Goal: Feedback & Contribution: Contribute content

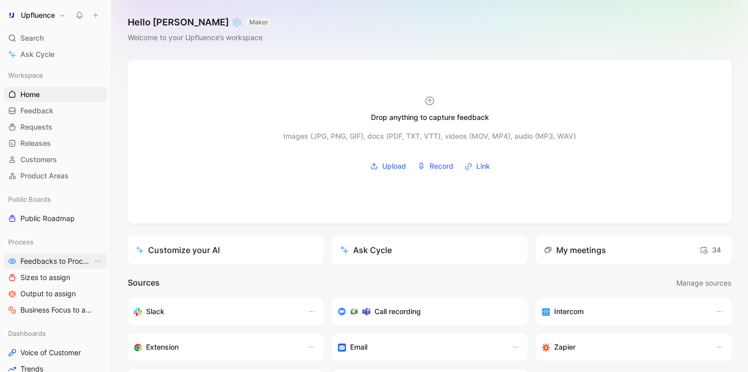
click at [48, 260] on span "Feedbacks to Process" at bounding box center [56, 261] width 72 height 10
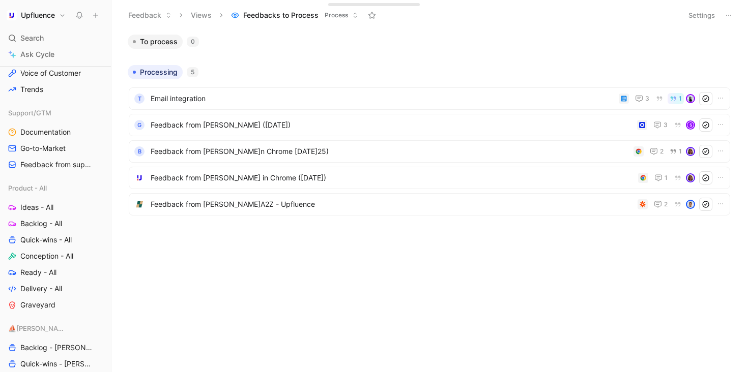
scroll to position [282, 0]
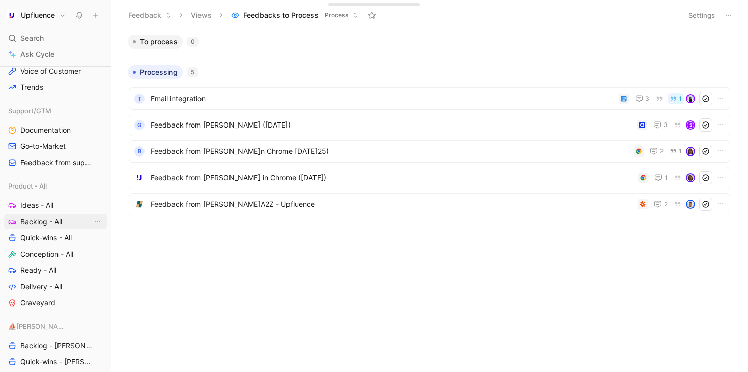
click at [58, 214] on link "Backlog - All" at bounding box center [55, 221] width 103 height 15
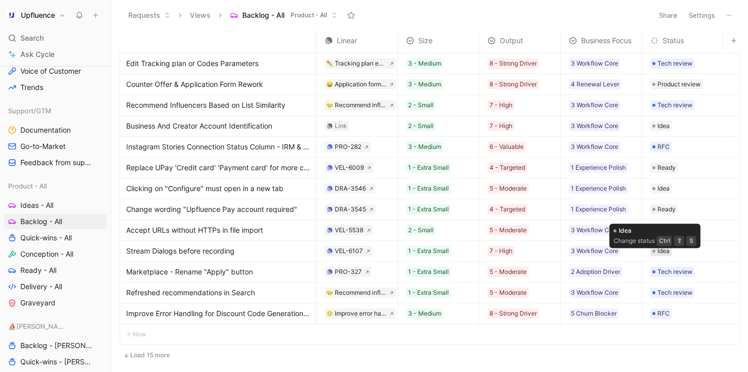
scroll to position [58, 85]
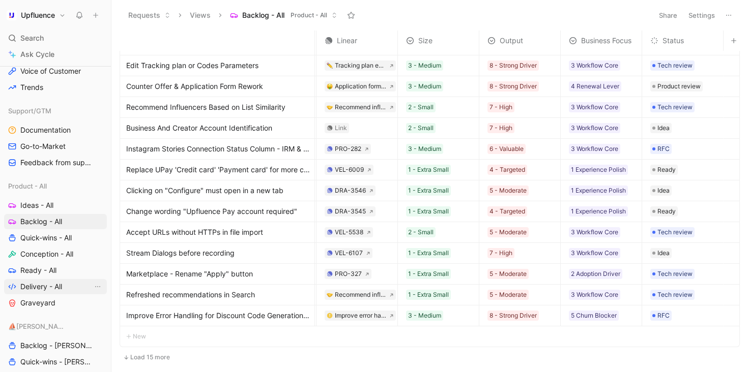
click at [55, 282] on span "Delivery - All" at bounding box center [41, 287] width 42 height 10
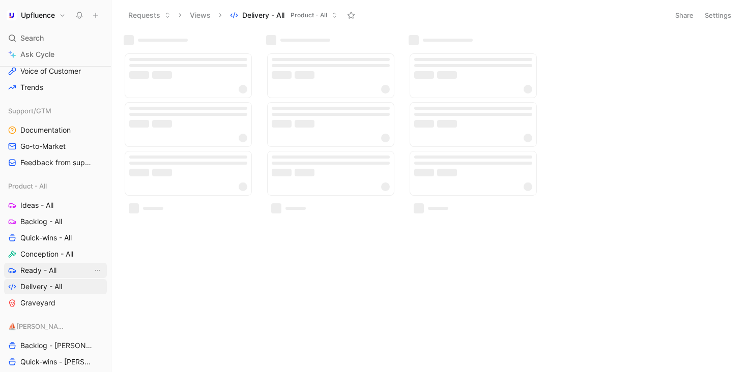
click at [53, 268] on span "Ready - All" at bounding box center [38, 270] width 36 height 10
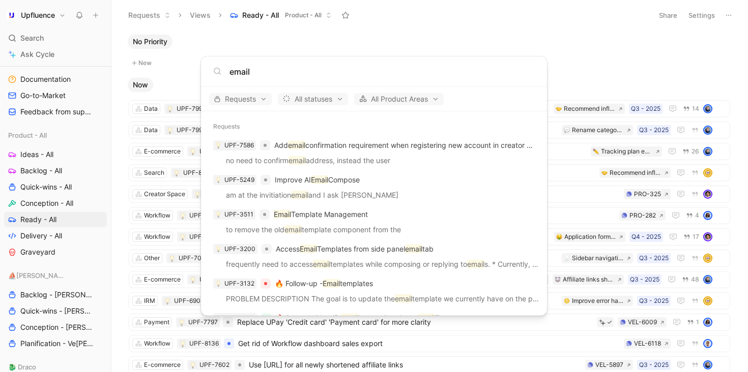
type input "email"
click at [44, 99] on body "Upfluence Search ⌘ K Ask Cycle Workspace Home G then H Feedback G then F Reques…" at bounding box center [374, 186] width 748 height 372
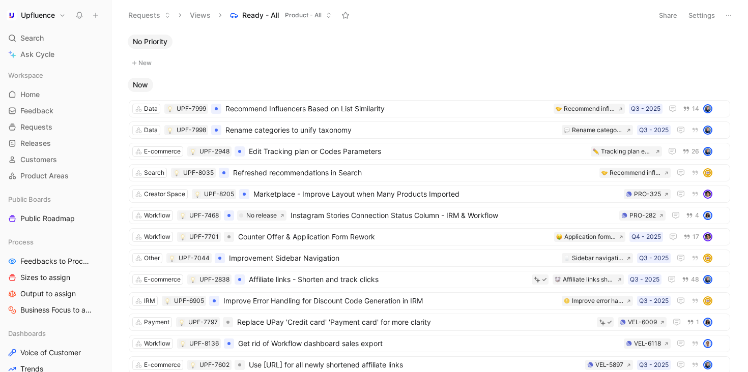
click at [97, 15] on icon at bounding box center [95, 15] width 7 height 7
click at [149, 20] on button "New feedback c" at bounding box center [163, 19] width 109 height 17
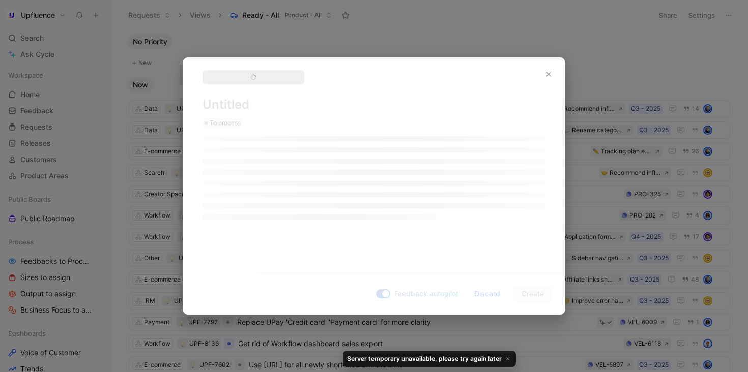
click at [267, 53] on div at bounding box center [374, 186] width 748 height 372
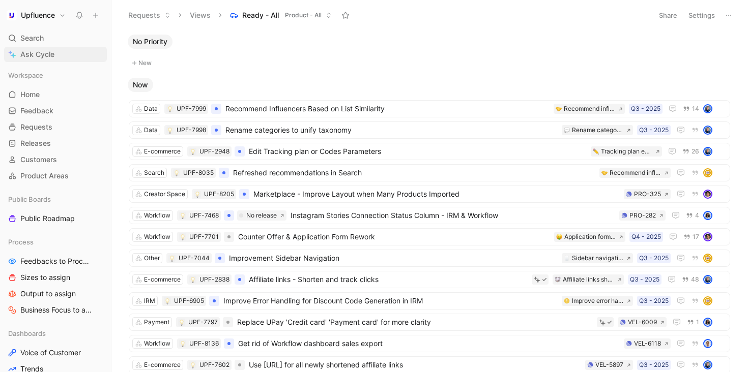
click at [58, 54] on link "Ask Cycle" at bounding box center [55, 54] width 103 height 15
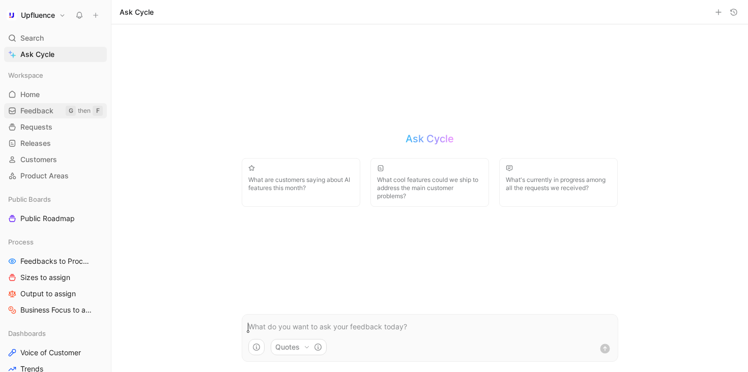
click at [48, 110] on span "Feedback" at bounding box center [36, 111] width 33 height 10
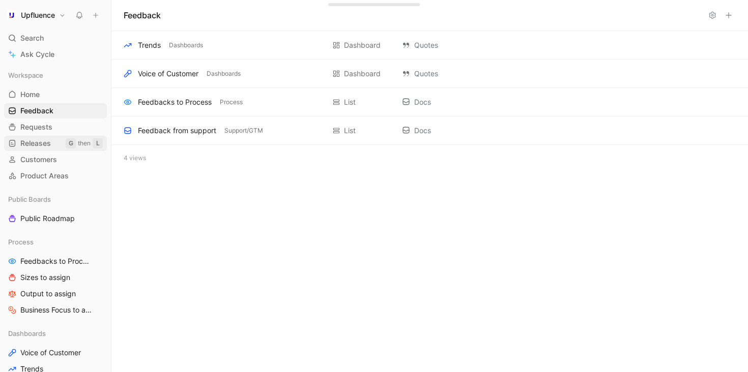
click at [37, 136] on link "Releases G then L" at bounding box center [55, 143] width 103 height 15
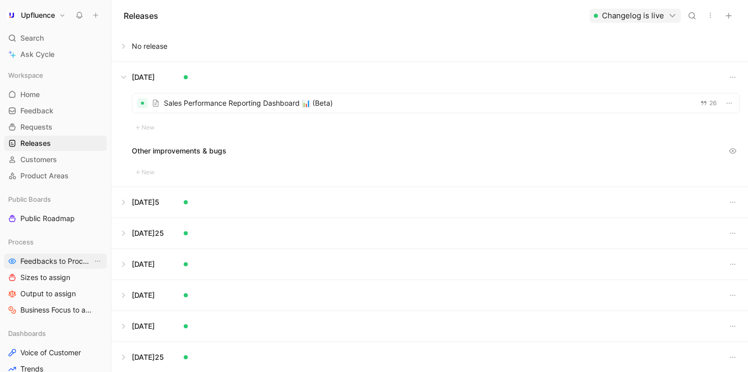
click at [49, 256] on span "Feedbacks to Process" at bounding box center [56, 261] width 72 height 10
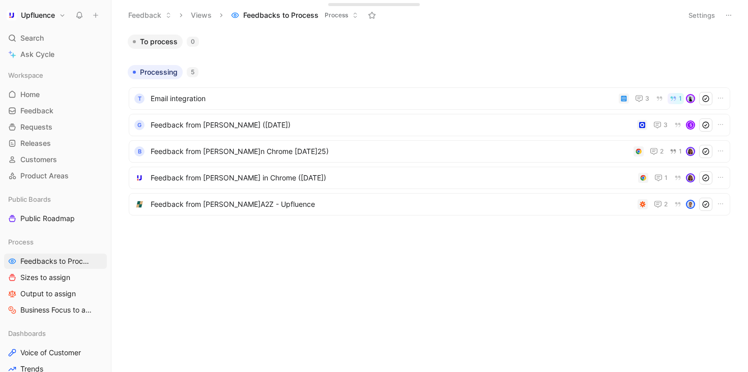
click at [93, 15] on icon at bounding box center [95, 15] width 7 height 7
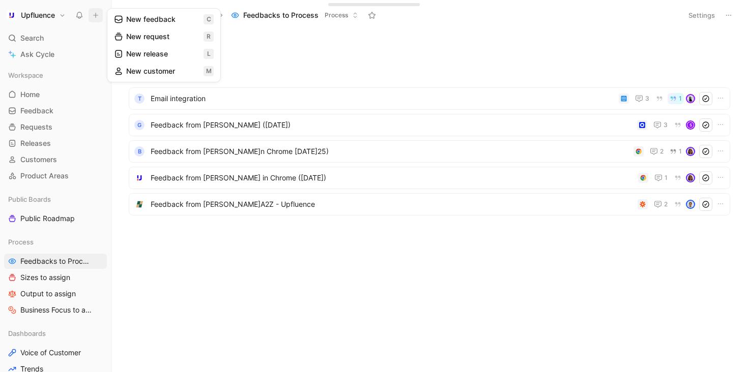
click at [135, 21] on button "New feedback c" at bounding box center [163, 19] width 109 height 17
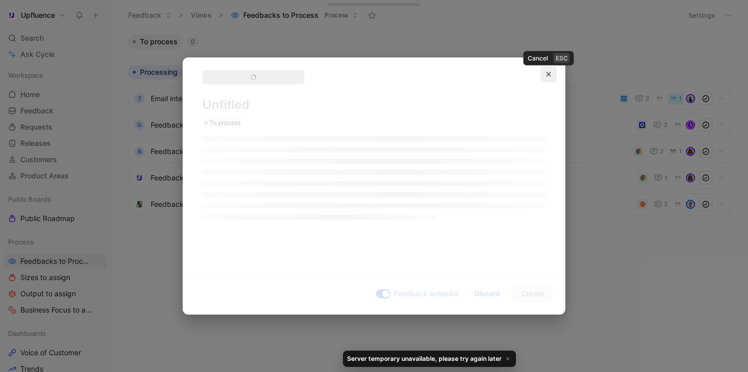
click at [545, 67] on button "button" at bounding box center [548, 74] width 16 height 16
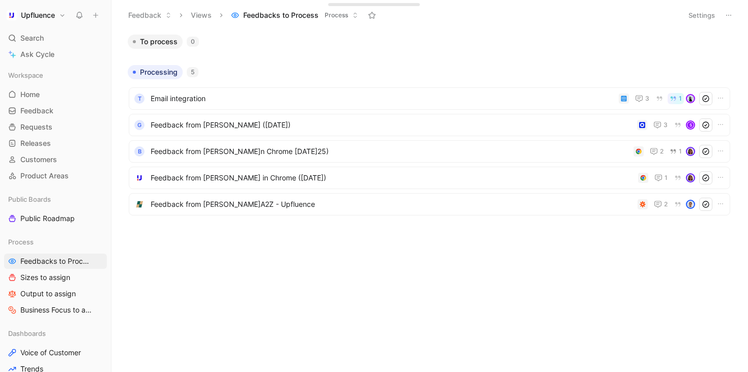
click at [47, 13] on h1 "Upfluence" at bounding box center [38, 15] width 34 height 9
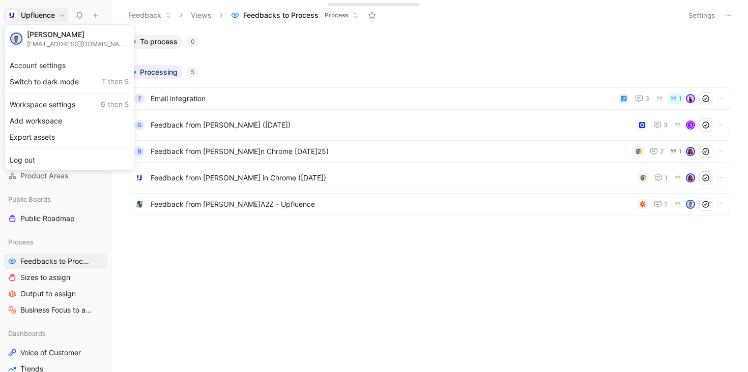
click at [43, 15] on div at bounding box center [374, 186] width 748 height 372
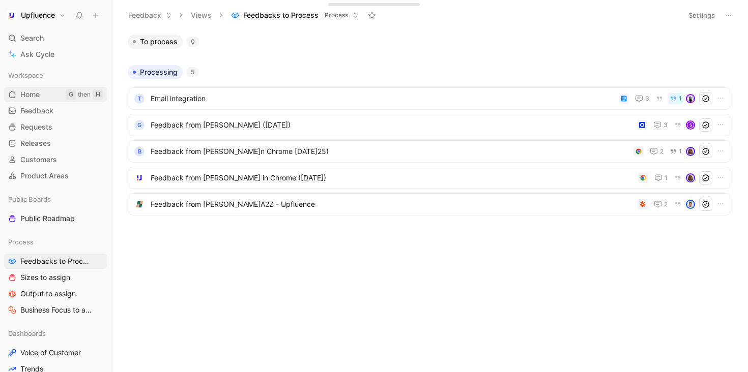
click at [42, 91] on link "Home G then H" at bounding box center [55, 94] width 103 height 15
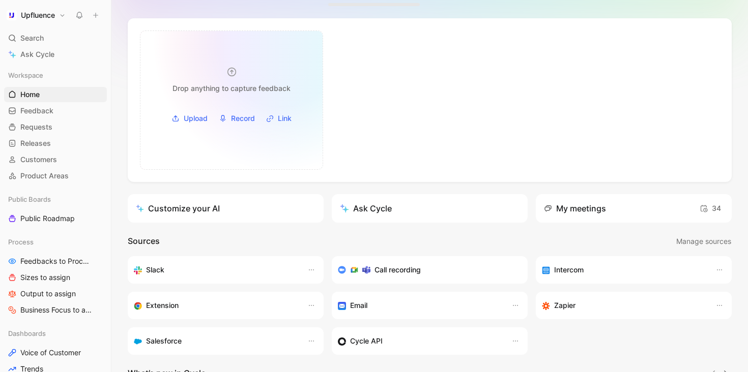
scroll to position [41, 0]
click at [279, 100] on div "Images (JPG, PNG, GIF), docs (PDF, TXT, VTT), videos (MOV, MP4), audio (MP3, WA…" at bounding box center [231, 107] width 127 height 40
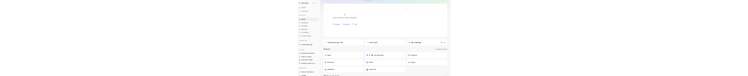
scroll to position [0, 0]
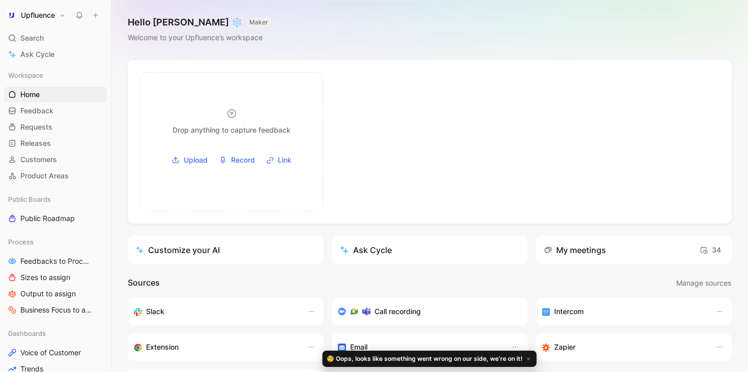
click at [98, 16] on icon at bounding box center [95, 15] width 7 height 7
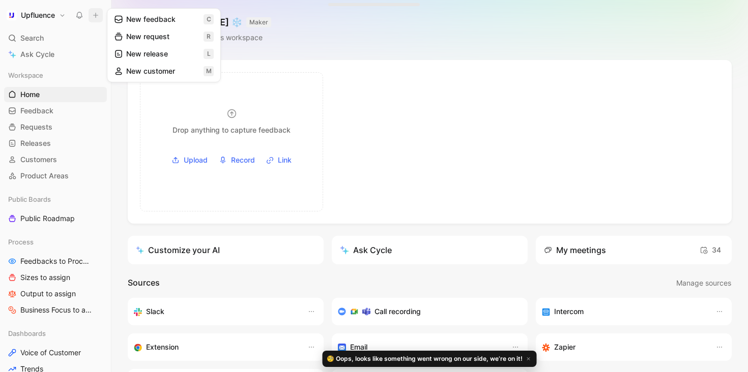
click at [135, 23] on button "New feedback c" at bounding box center [163, 19] width 109 height 17
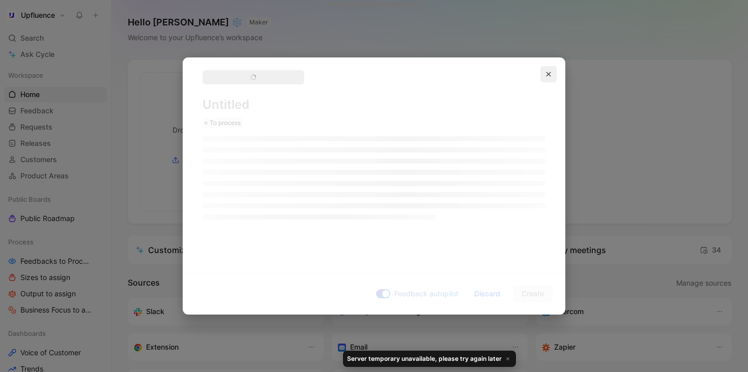
click at [548, 75] on icon "button" at bounding box center [548, 74] width 5 height 5
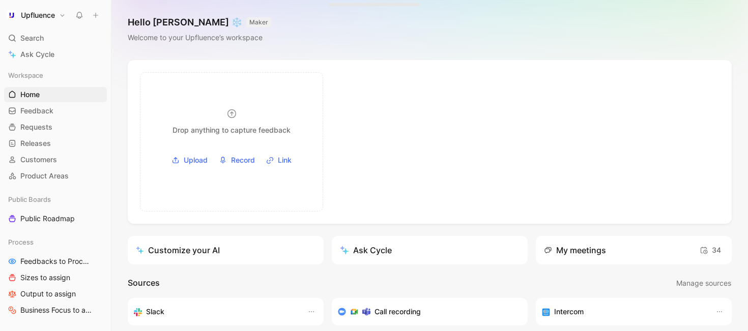
click at [94, 17] on icon at bounding box center [95, 15] width 7 height 7
click at [95, 13] on icon at bounding box center [95, 15] width 7 height 7
click at [126, 24] on div "Hello [PERSON_NAME] ❄️ MAKER Welcome to your Upfluence’s workspace" at bounding box center [429, 30] width 636 height 60
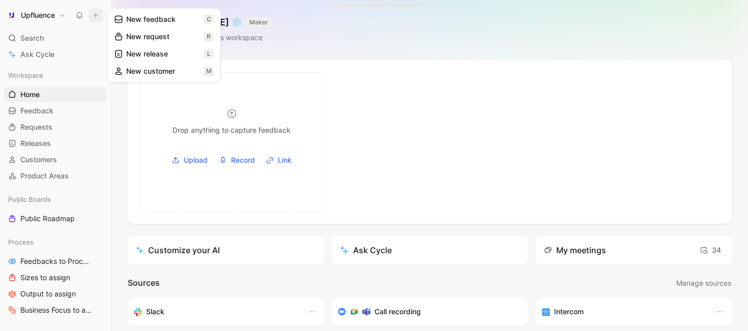
click at [128, 21] on button "New feedback c" at bounding box center [163, 19] width 109 height 17
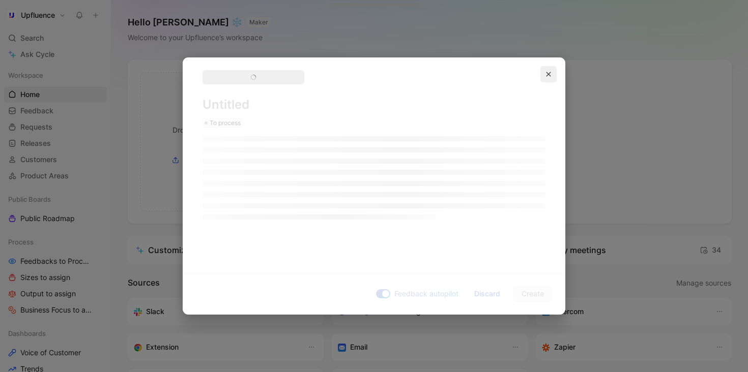
click at [549, 77] on button "button" at bounding box center [548, 74] width 16 height 16
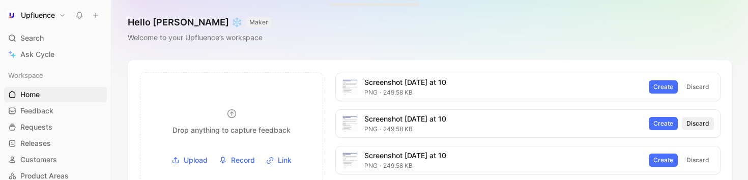
click at [690, 76] on span "Discard" at bounding box center [697, 124] width 23 height 10
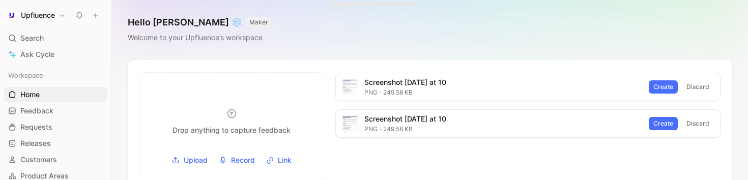
click at [690, 76] on span "Discard" at bounding box center [697, 124] width 23 height 10
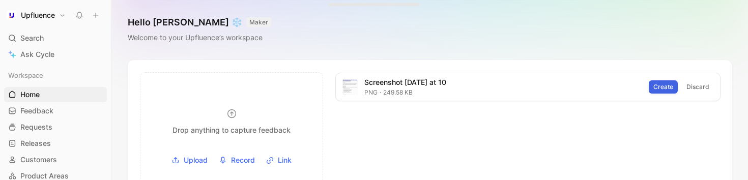
click at [653, 76] on span "Create" at bounding box center [663, 87] width 20 height 10
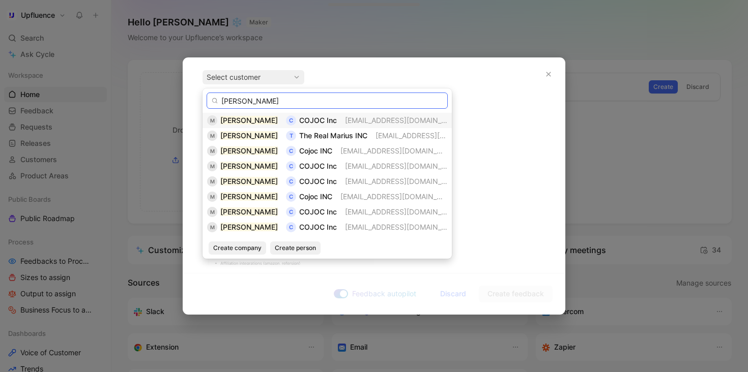
click at [223, 76] on input "marius Cojocariu" at bounding box center [326, 101] width 241 height 16
type input "[PERSON_NAME]"
click at [288, 76] on span "Create person" at bounding box center [295, 248] width 41 height 10
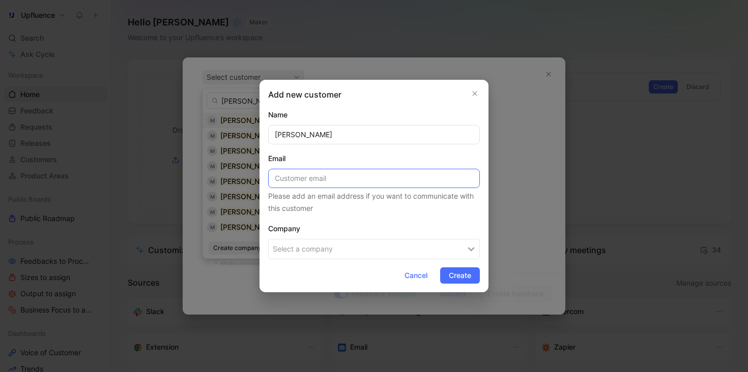
click at [322, 76] on input at bounding box center [374, 178] width 212 height 19
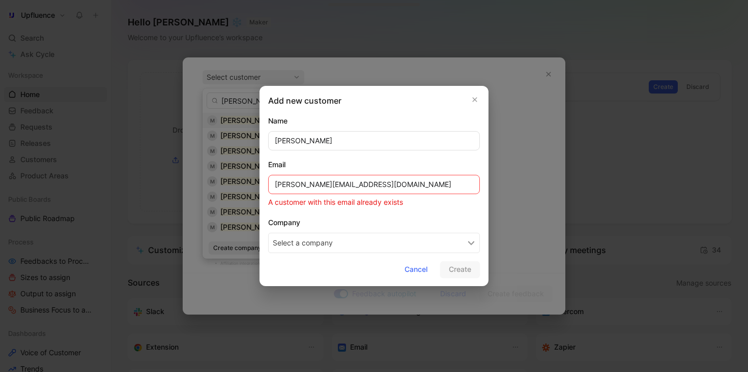
type input "marius.cojocariu@upfluence.com"
click at [321, 76] on button "Select a company" at bounding box center [374, 243] width 212 height 20
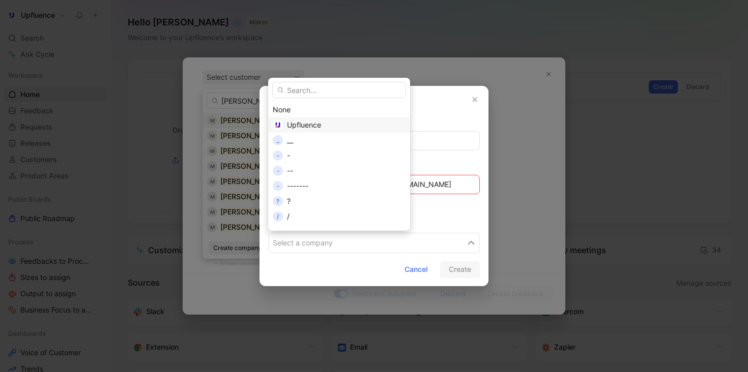
click at [311, 76] on span "Upfluence" at bounding box center [304, 125] width 34 height 9
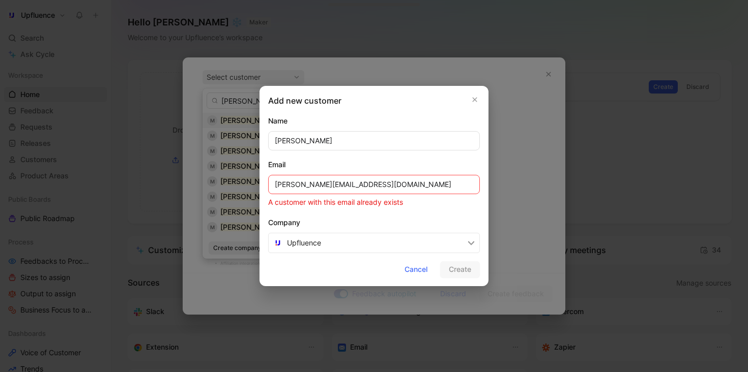
click at [398, 76] on input "marius.cojocariu@upfluence.com" at bounding box center [374, 184] width 212 height 19
click at [353, 76] on input "[PERSON_NAME]" at bounding box center [374, 140] width 212 height 19
click at [416, 76] on span "Cancel" at bounding box center [415, 269] width 23 height 12
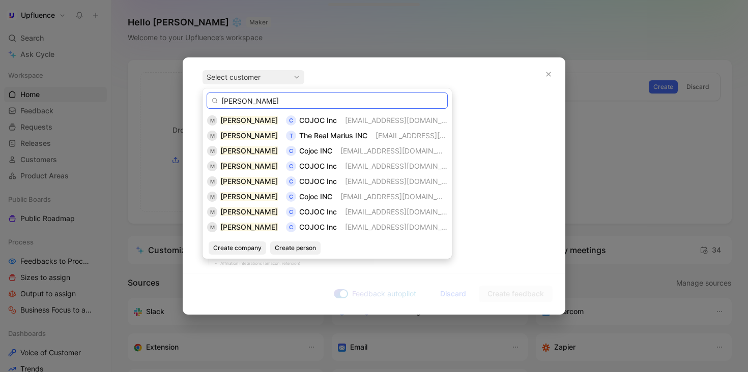
click at [288, 76] on input "[PERSON_NAME]" at bounding box center [326, 101] width 241 height 16
drag, startPoint x: 288, startPoint y: 99, endPoint x: 253, endPoint y: 99, distance: 35.1
click at [253, 76] on input "[PERSON_NAME]" at bounding box center [326, 101] width 241 height 16
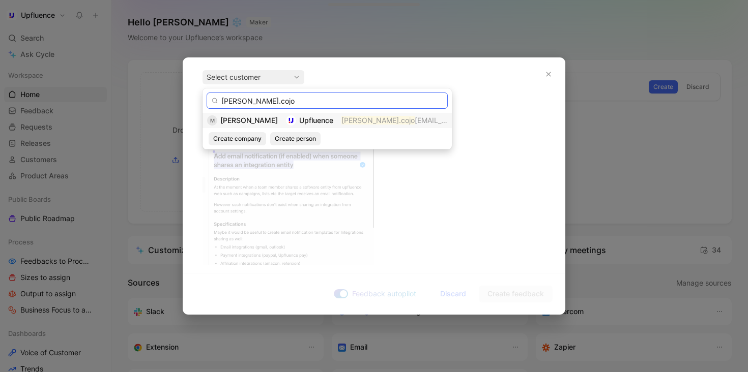
type input "Marius.cojo"
click at [298, 76] on div "Upfluence" at bounding box center [309, 120] width 47 height 12
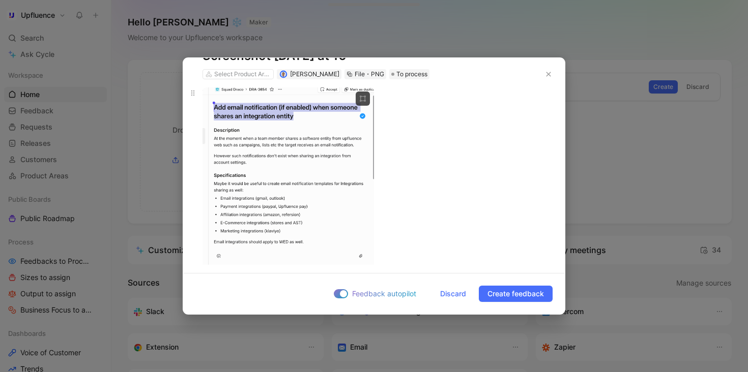
scroll to position [219, 0]
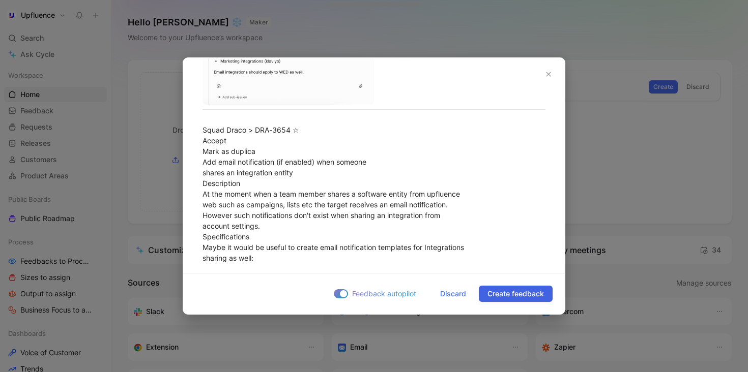
click at [517, 76] on button "Create feedback" at bounding box center [516, 294] width 74 height 16
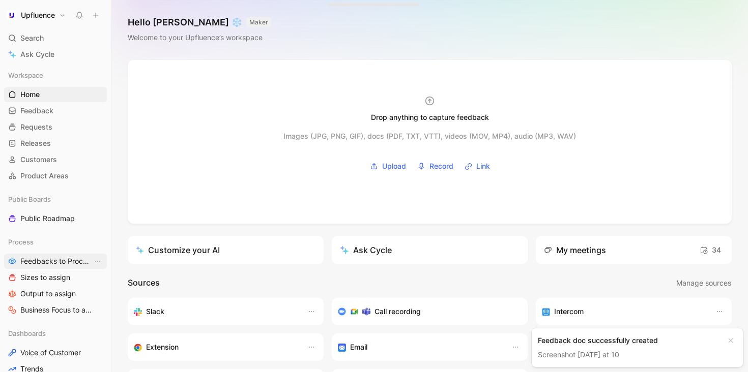
click at [49, 76] on span "Feedbacks to Process" at bounding box center [56, 261] width 72 height 10
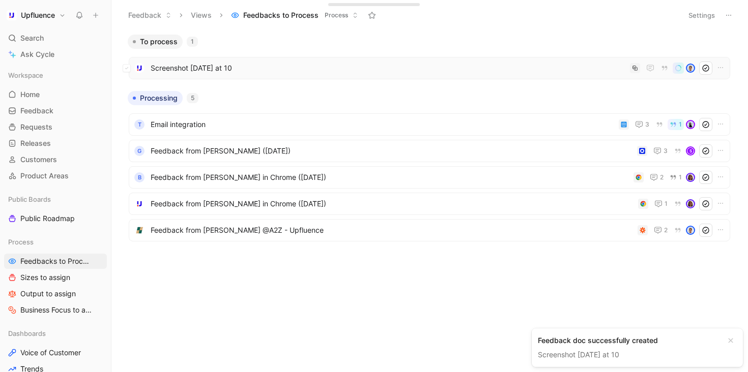
click at [248, 61] on div "Screenshot 2025-09-02 at 10" at bounding box center [429, 68] width 601 height 22
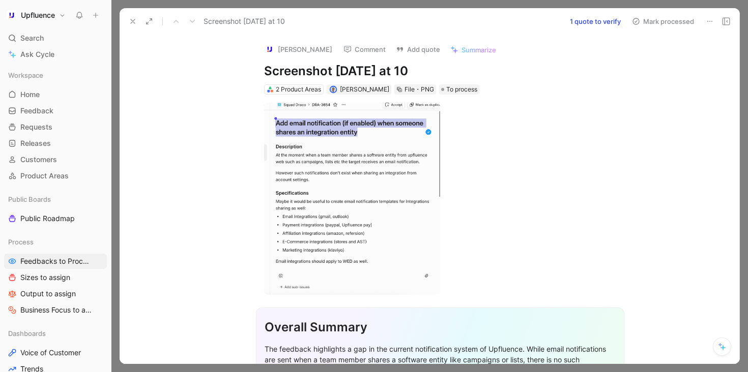
click at [596, 24] on button "1 quote to verify" at bounding box center [595, 21] width 60 height 14
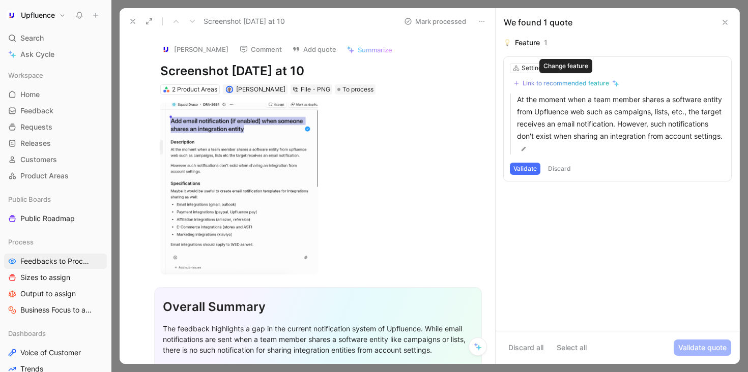
click at [592, 76] on div "Link to recommended feature" at bounding box center [565, 83] width 86 height 8
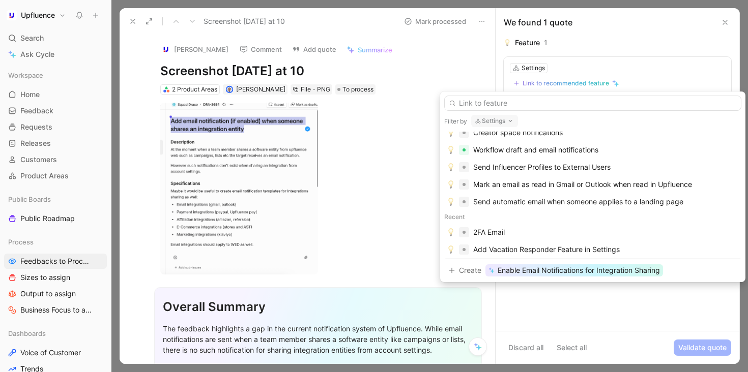
scroll to position [76, 0]
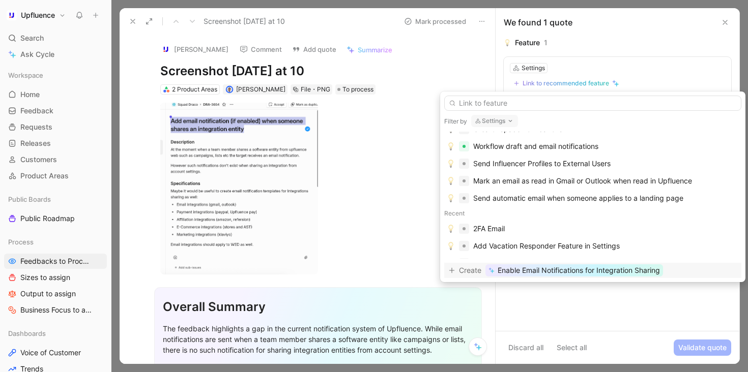
click at [608, 76] on span "Enable Email Notifications for Integration Sharing" at bounding box center [578, 270] width 162 height 12
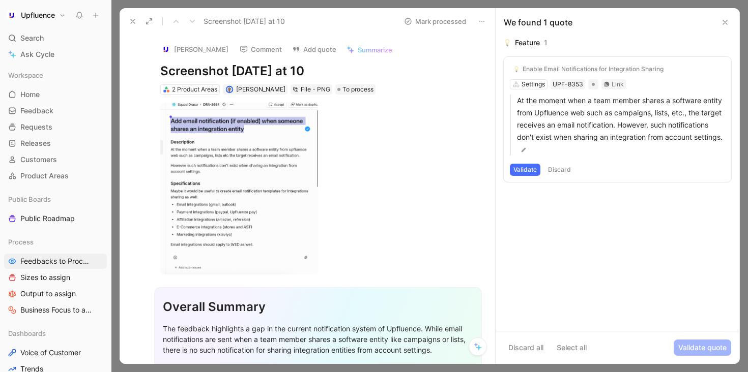
click at [527, 76] on button "Validate" at bounding box center [525, 170] width 31 height 12
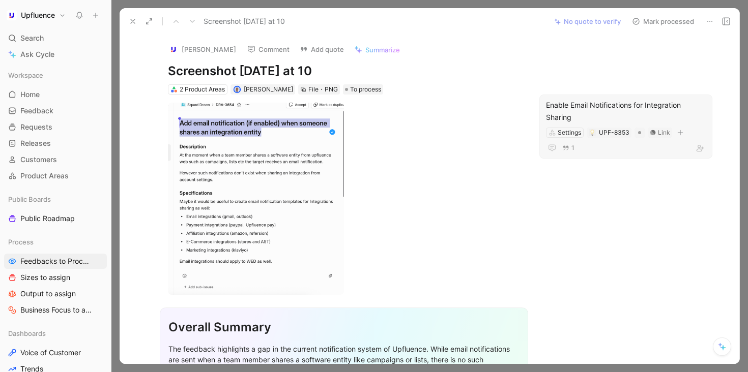
click at [608, 76] on div "Enable Email Notifications for Integration Sharing" at bounding box center [626, 111] width 160 height 24
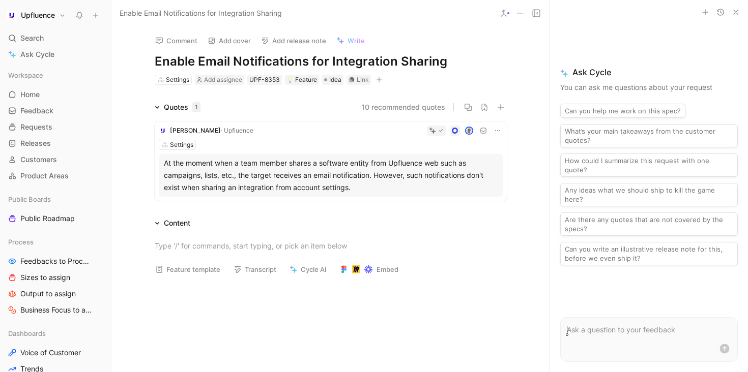
click at [378, 76] on icon "button" at bounding box center [379, 80] width 6 height 6
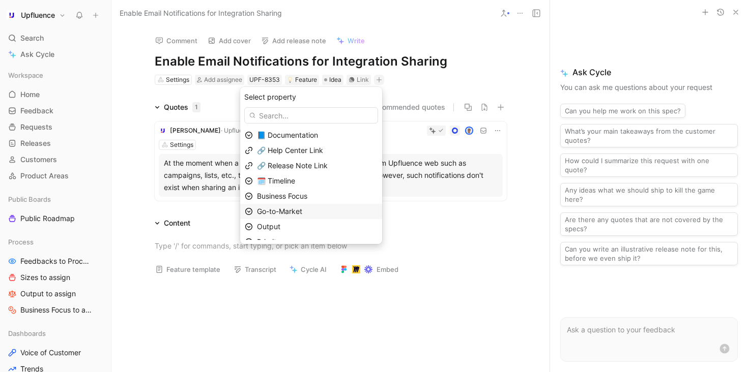
scroll to position [25, 0]
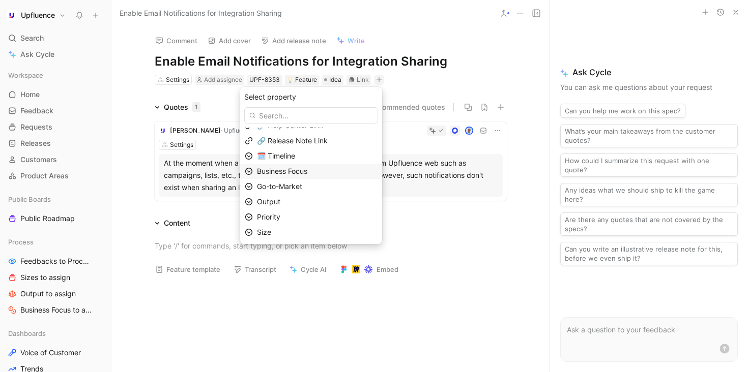
click at [303, 76] on div "Business Focus" at bounding box center [317, 171] width 121 height 12
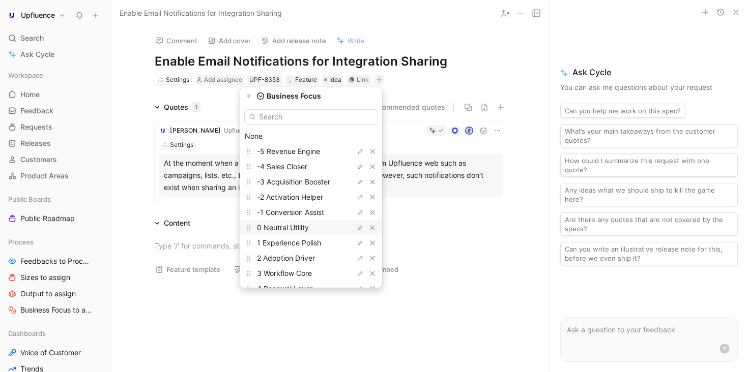
scroll to position [34, 0]
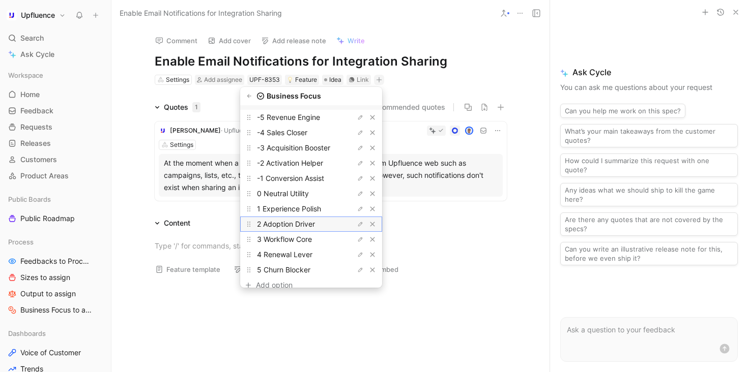
click at [311, 76] on span "2 Adoption Driver" at bounding box center [286, 224] width 58 height 9
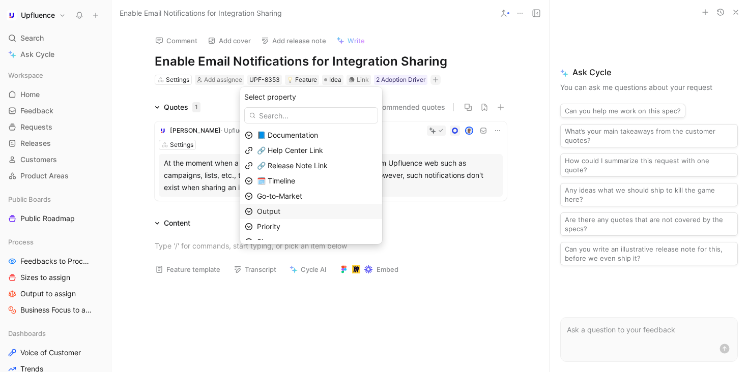
scroll to position [10, 0]
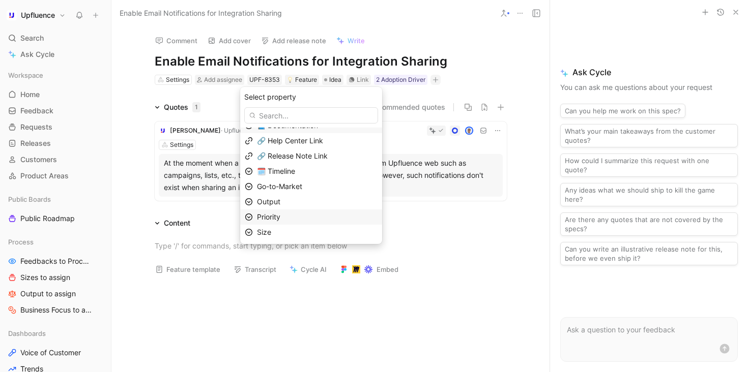
click at [307, 76] on div "Priority" at bounding box center [317, 217] width 121 height 12
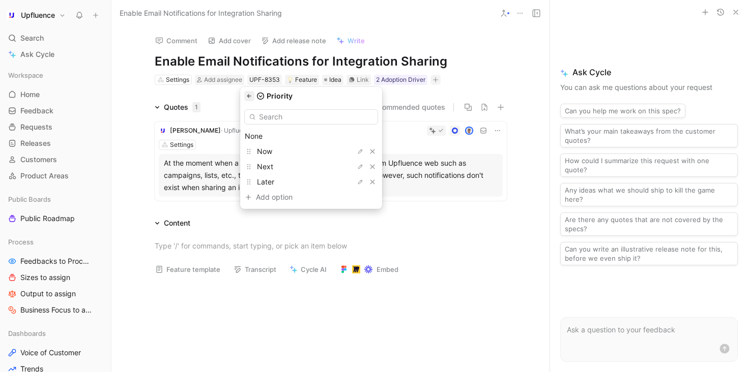
click at [252, 76] on icon "button" at bounding box center [249, 96] width 6 height 6
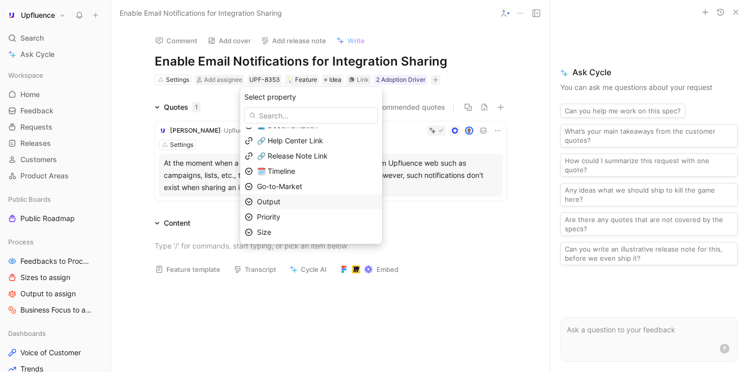
click at [291, 76] on div "Output" at bounding box center [311, 201] width 142 height 15
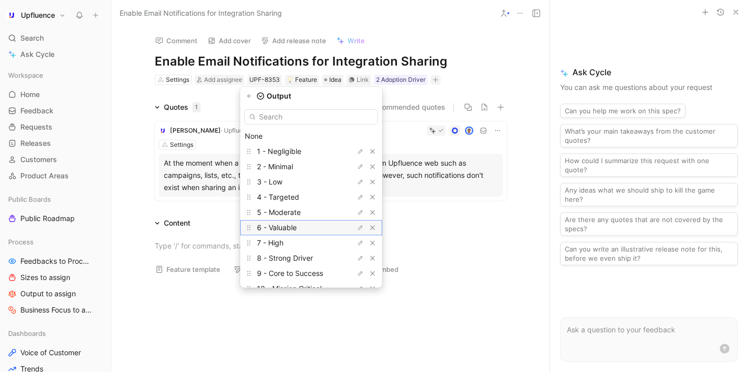
click at [297, 76] on span "6 - Valuable" at bounding box center [277, 227] width 40 height 9
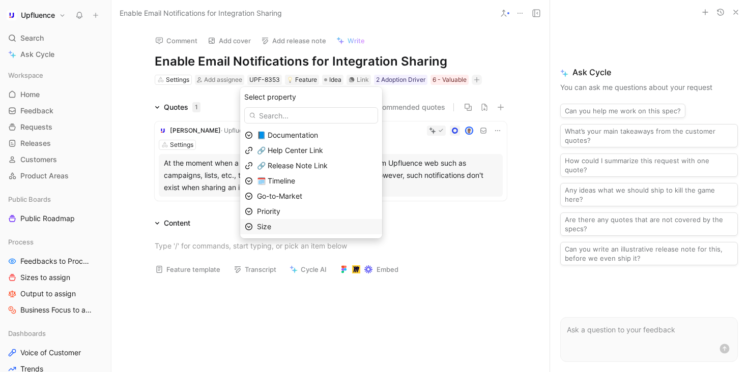
click at [295, 76] on div "Size" at bounding box center [317, 227] width 121 height 12
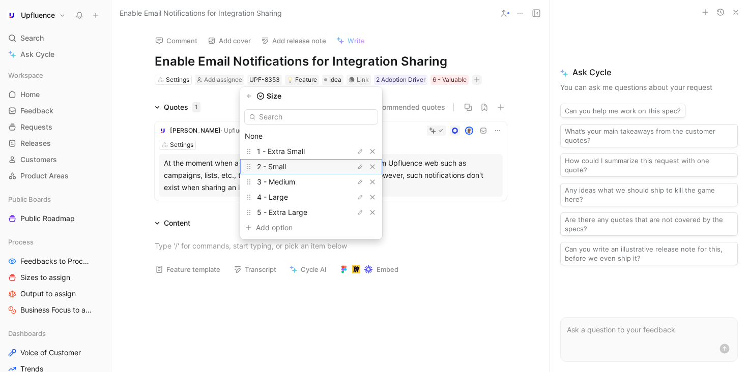
click at [304, 76] on div "2 - Small" at bounding box center [295, 167] width 76 height 12
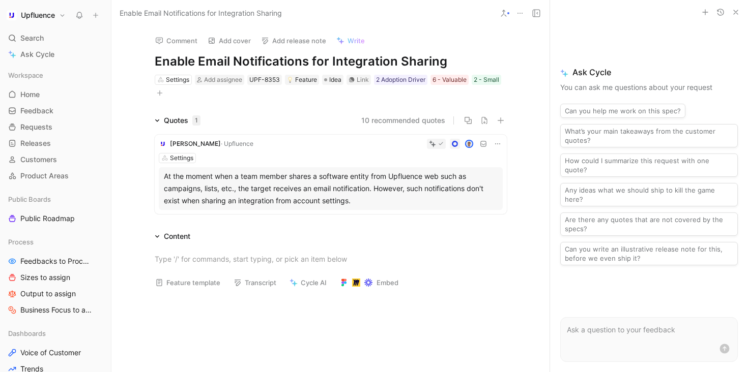
click at [157, 76] on icon "button" at bounding box center [160, 93] width 6 height 6
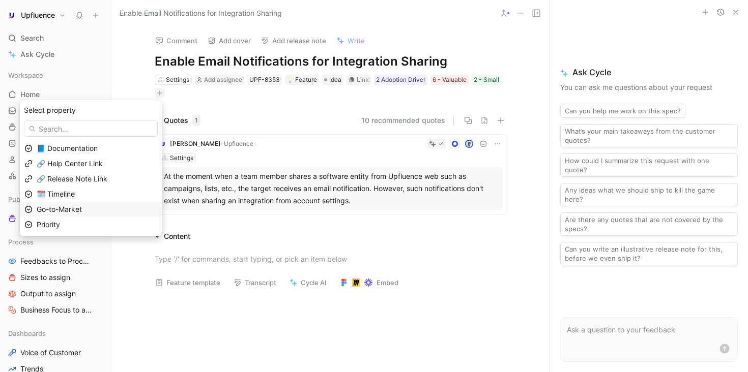
click at [136, 76] on div "Go-to-Market" at bounding box center [97, 209] width 121 height 12
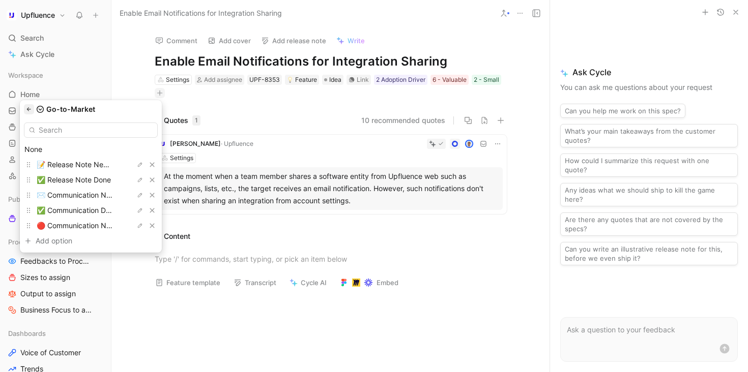
click at [34, 76] on button "button" at bounding box center [29, 109] width 10 height 10
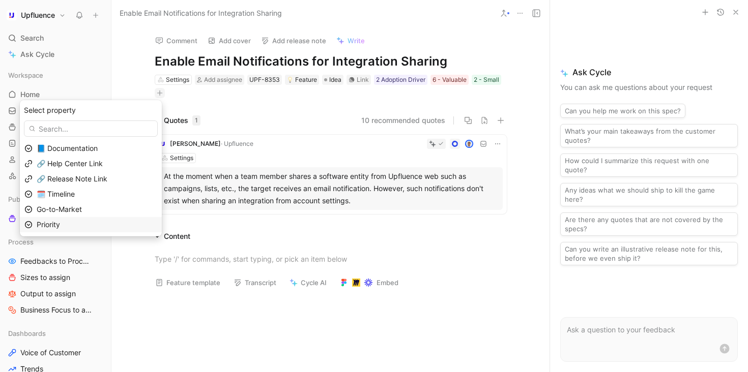
click at [87, 76] on div "Priority" at bounding box center [97, 225] width 121 height 12
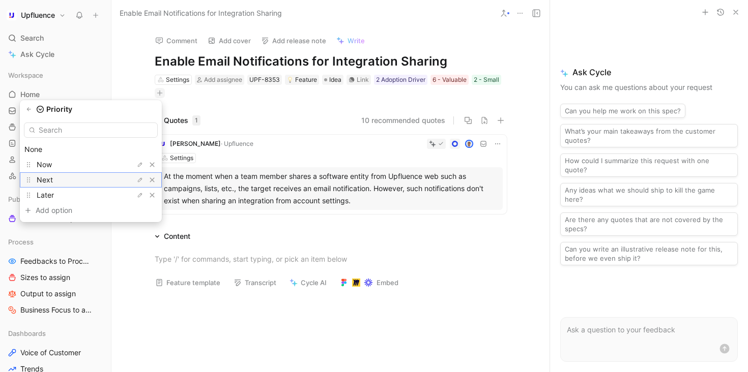
click at [94, 76] on div "Next" at bounding box center [75, 180] width 76 height 12
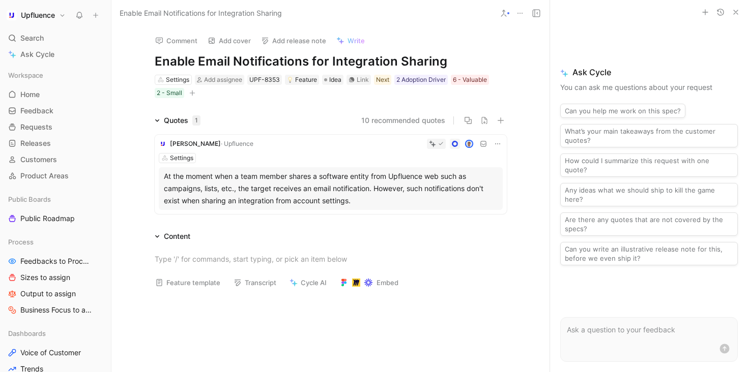
click at [498, 13] on button at bounding box center [503, 13] width 14 height 14
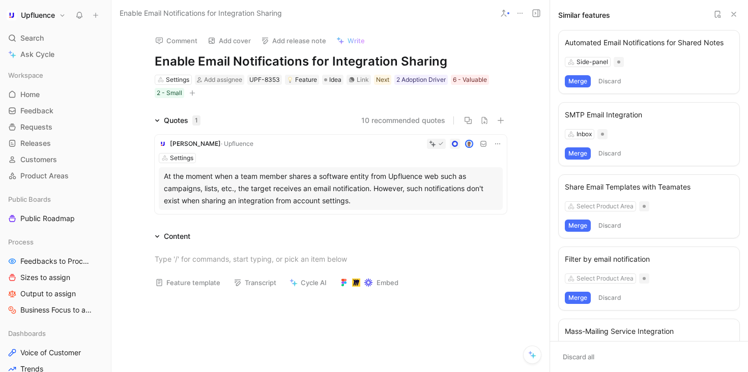
click at [419, 76] on button "10 recommended quotes" at bounding box center [403, 120] width 84 height 12
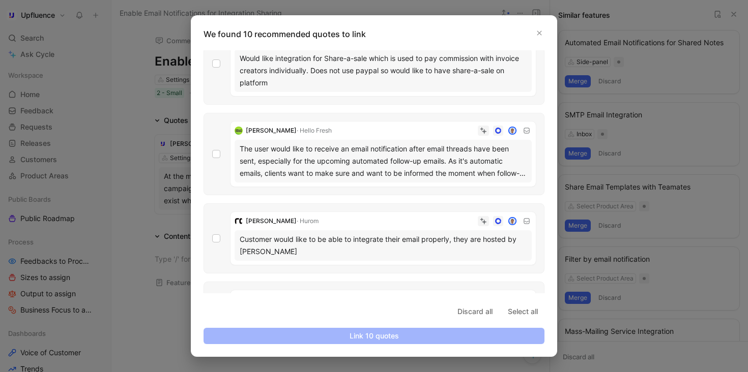
scroll to position [599, 0]
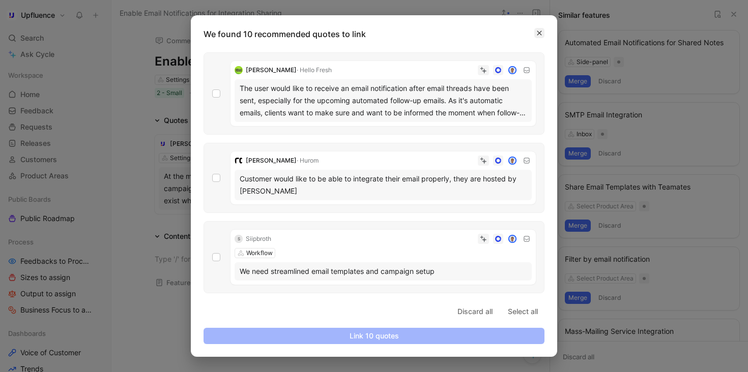
click at [541, 35] on icon "button" at bounding box center [539, 33] width 6 height 6
